Goal: Task Accomplishment & Management: Manage account settings

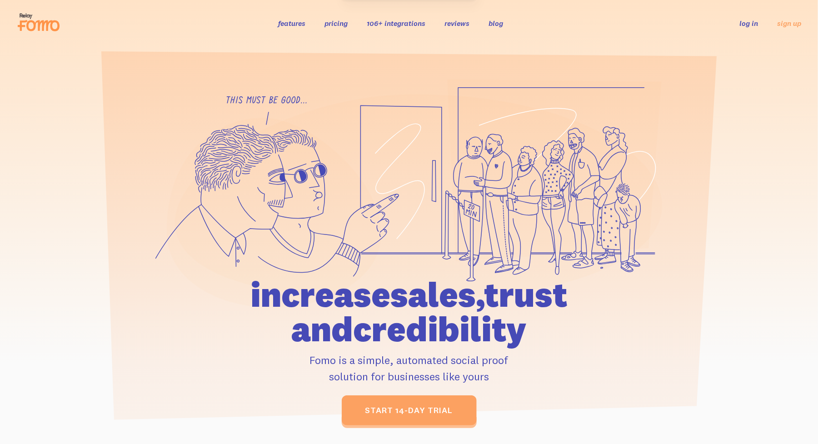
click at [751, 23] on link "log in" at bounding box center [749, 23] width 19 height 9
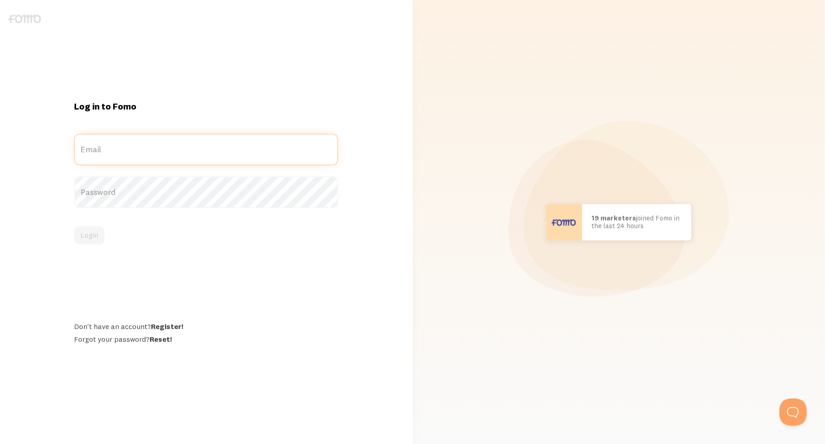
type input "[EMAIL_ADDRESS][DOMAIN_NAME]"
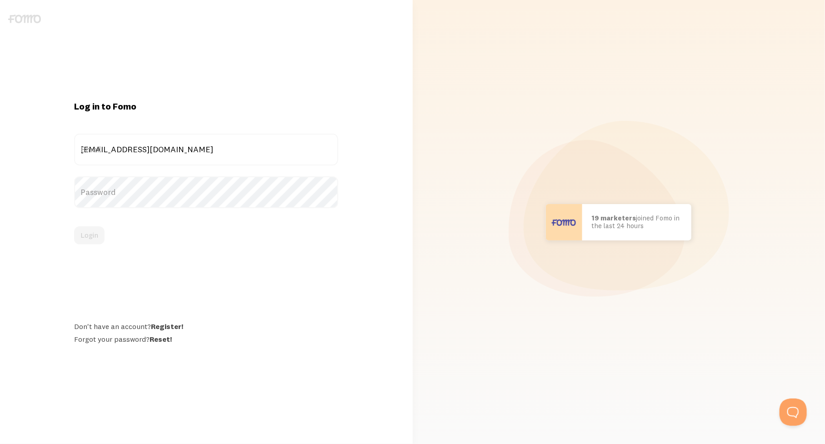
click at [93, 251] on div "Log in to Fomo [EMAIL_ADDRESS][DOMAIN_NAME] Email Password Login Don't have an …" at bounding box center [206, 222] width 275 height 244
click at [92, 230] on button "Login" at bounding box center [89, 235] width 30 height 18
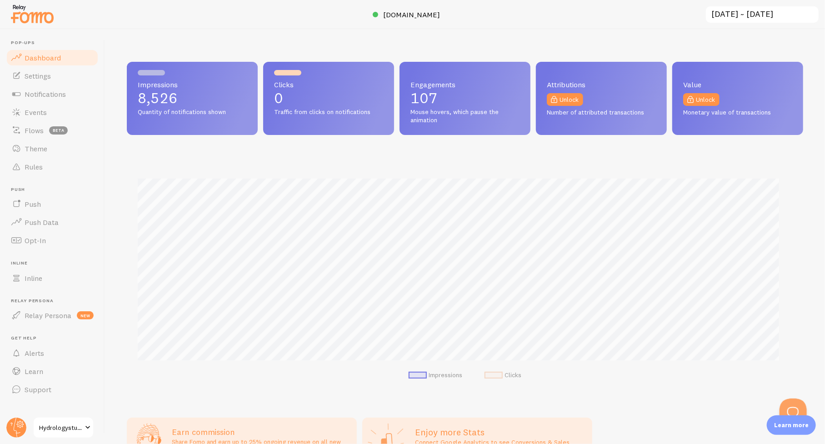
scroll to position [454286, 453854]
click at [44, 116] on span "Events" at bounding box center [36, 112] width 22 height 9
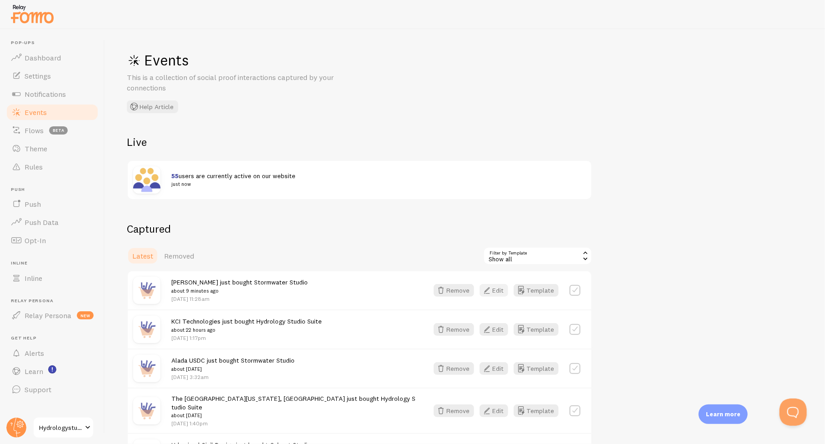
click at [496, 285] on button "Edit" at bounding box center [494, 290] width 29 height 13
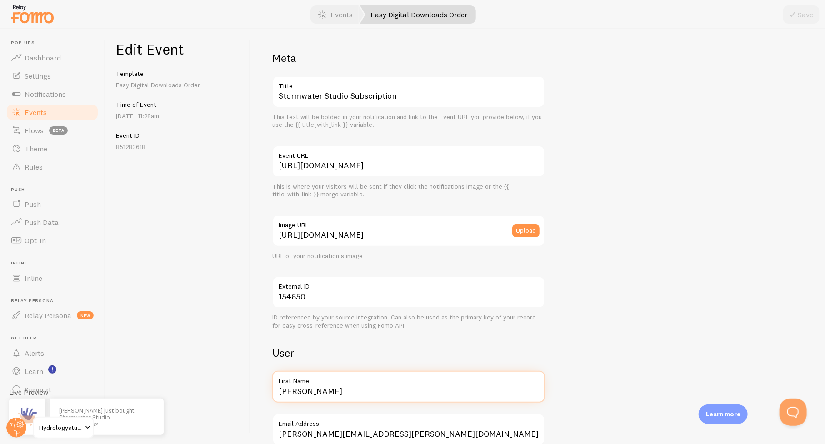
drag, startPoint x: 289, startPoint y: 389, endPoint x: 230, endPoint y: 387, distance: 58.7
click at [230, 387] on div "Edit Event Template Easy Digital Downloads Order Time of Event Oct 14th @ 11:28…" at bounding box center [465, 236] width 720 height 415
paste input "Wamble & Associates"
type input "Wamble & Associates"
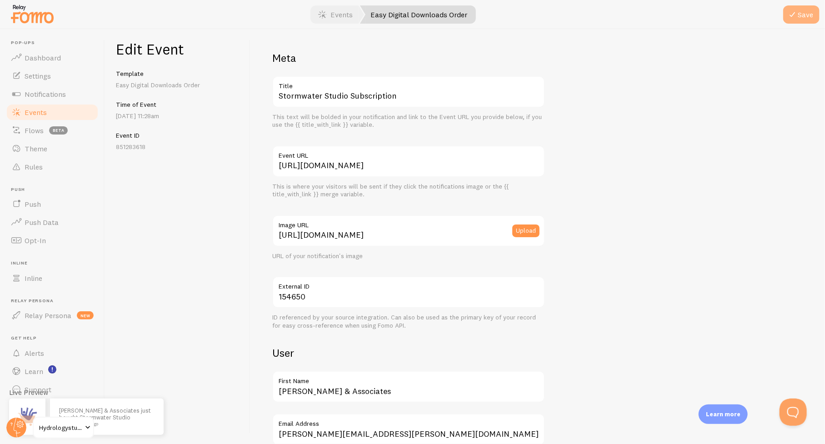
click at [804, 13] on button "Save" at bounding box center [801, 14] width 36 height 18
click at [35, 111] on span "Events" at bounding box center [36, 112] width 22 height 9
